Goal: Information Seeking & Learning: Learn about a topic

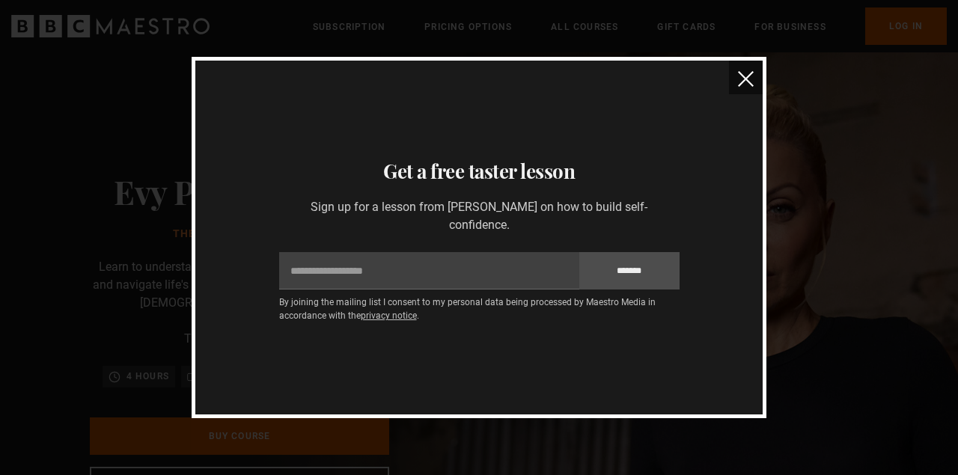
click at [749, 85] on img "close" at bounding box center [746, 79] width 16 height 16
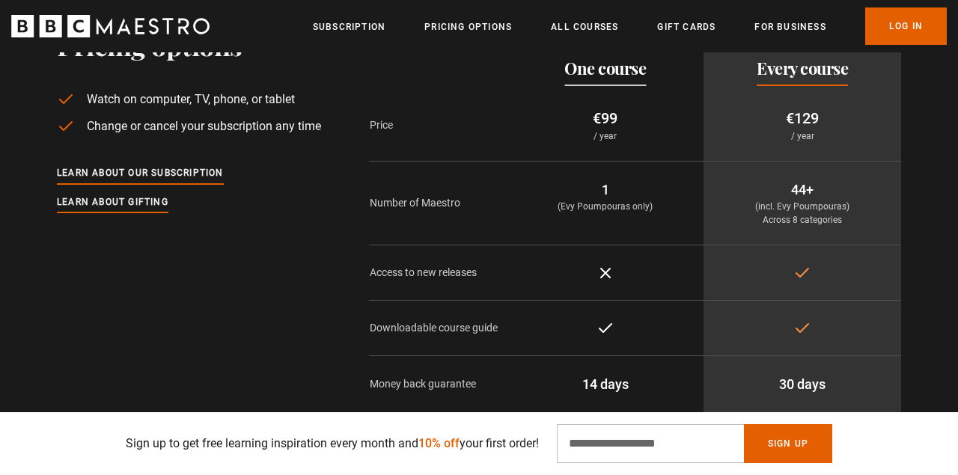
scroll to position [0, 776]
click at [575, 26] on link "All Courses" at bounding box center [584, 26] width 67 height 15
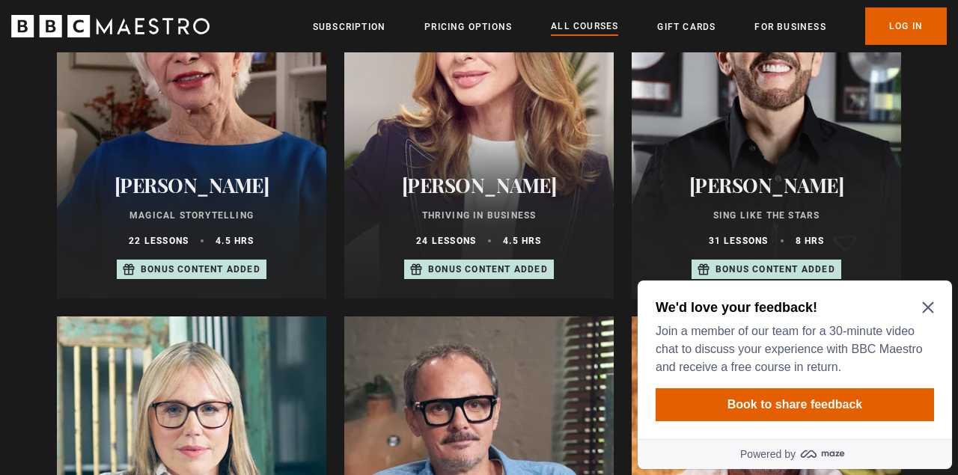
scroll to position [1054, 0]
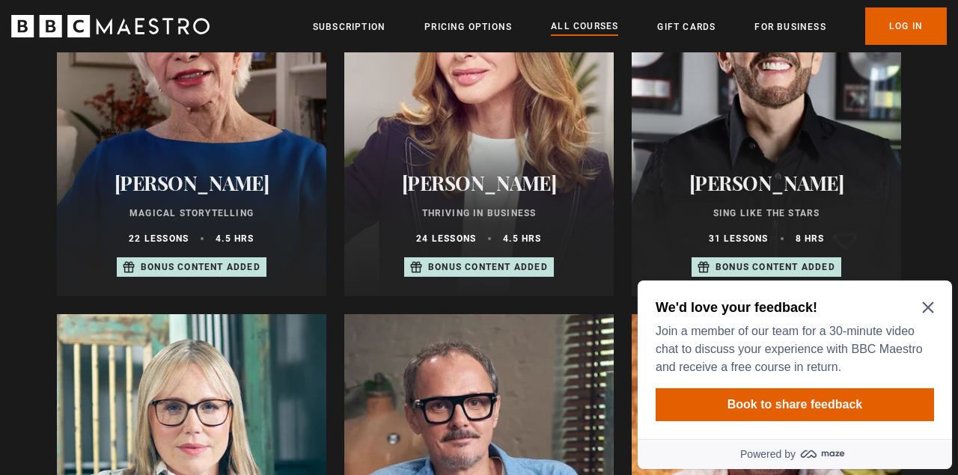
click at [930, 307] on icon "Close Maze Prompt" at bounding box center [927, 307] width 11 height 11
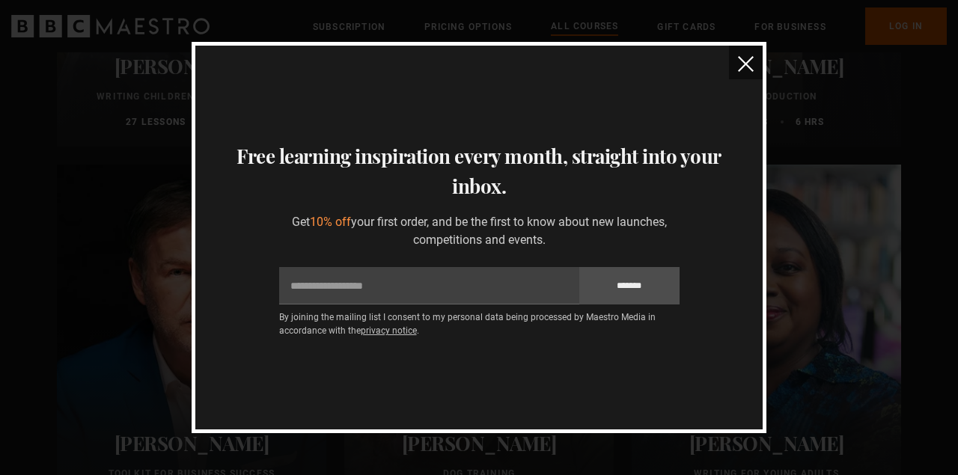
scroll to position [4037, 0]
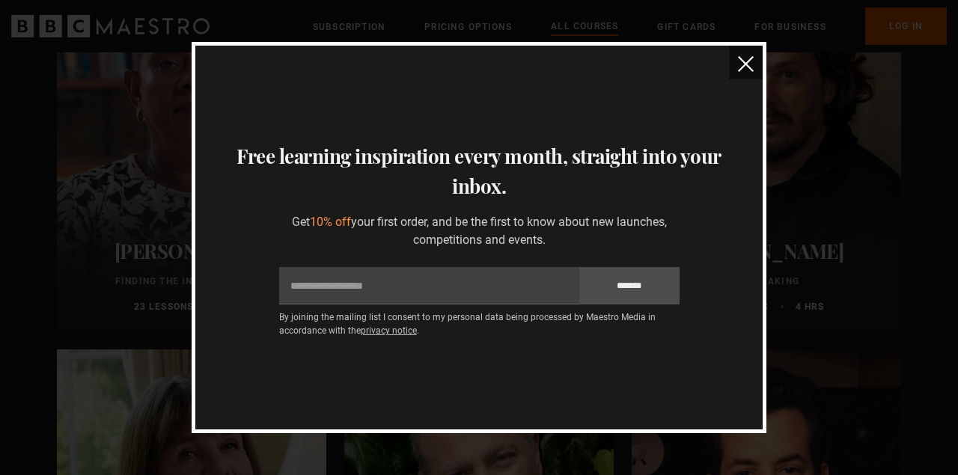
click at [745, 59] on img "close" at bounding box center [746, 64] width 16 height 16
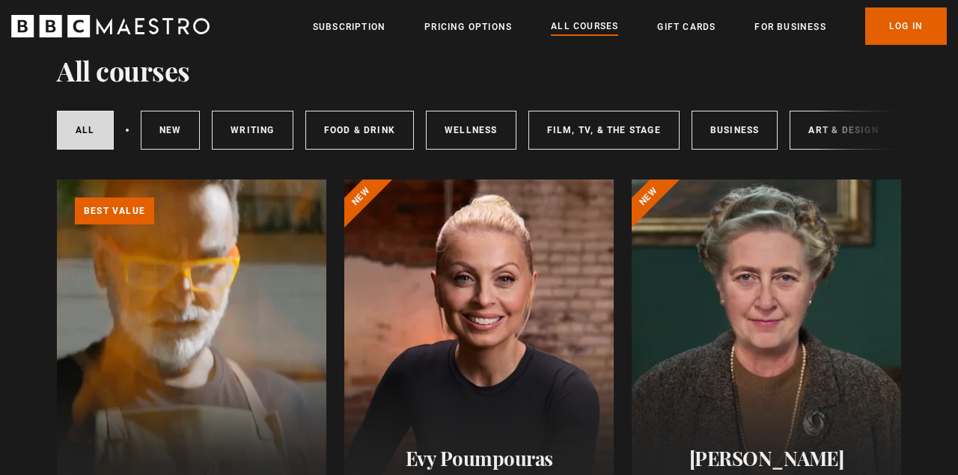
scroll to position [41, 0]
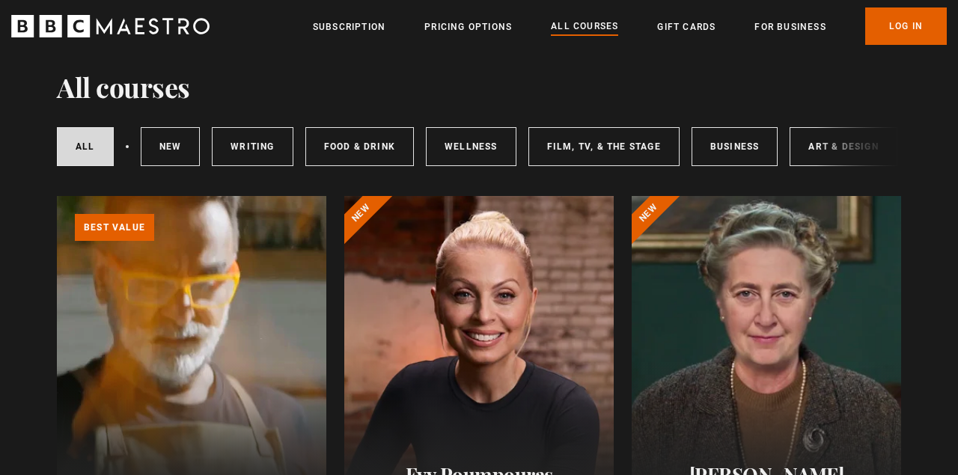
click at [516, 299] on div at bounding box center [478, 375] width 269 height 359
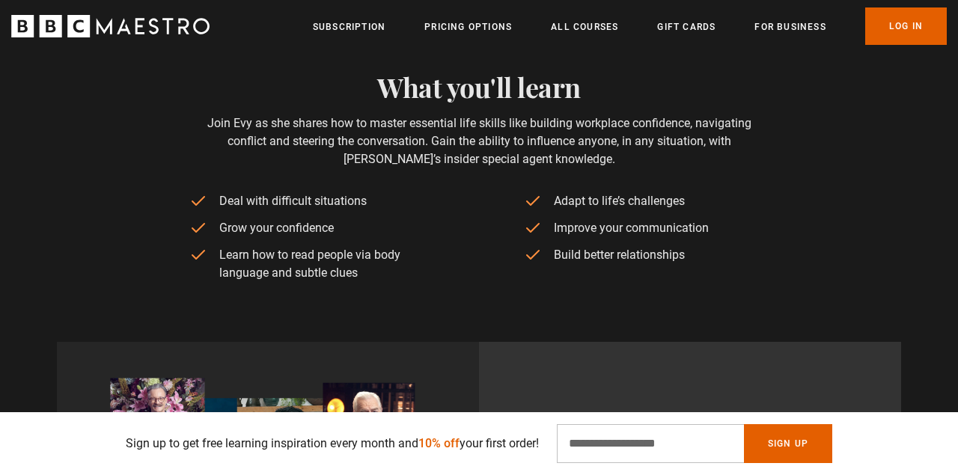
scroll to position [614, 0]
